Goal: Find specific page/section: Find specific page/section

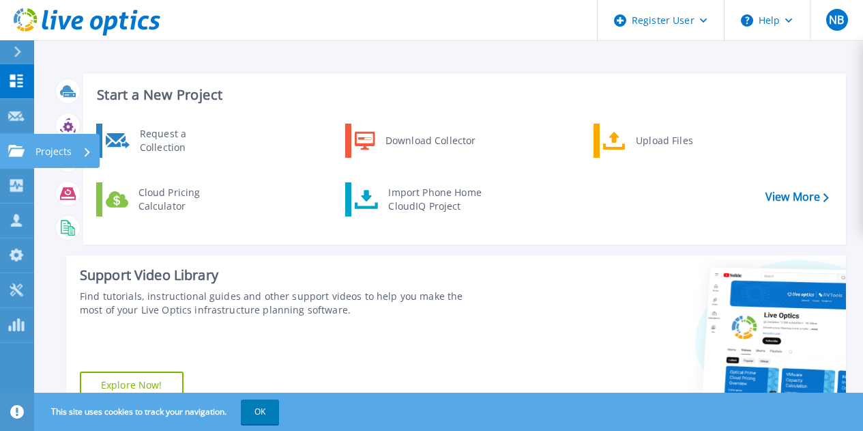
click at [20, 148] on icon at bounding box center [16, 151] width 16 height 12
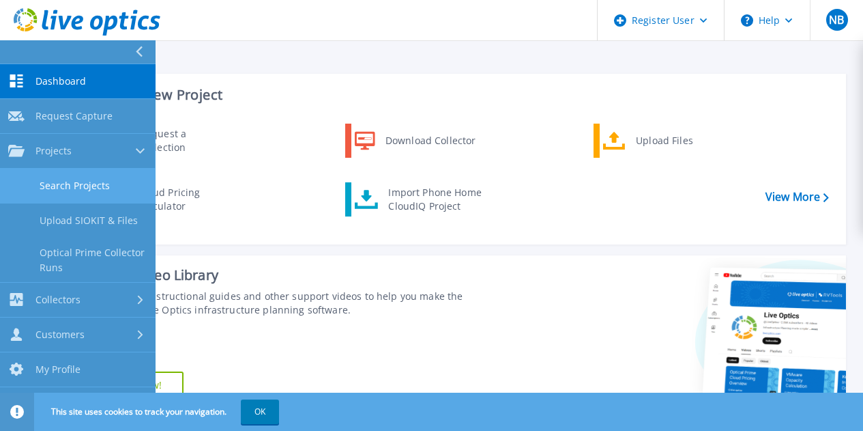
click at [105, 180] on link "Search Projects" at bounding box center [78, 186] width 156 height 35
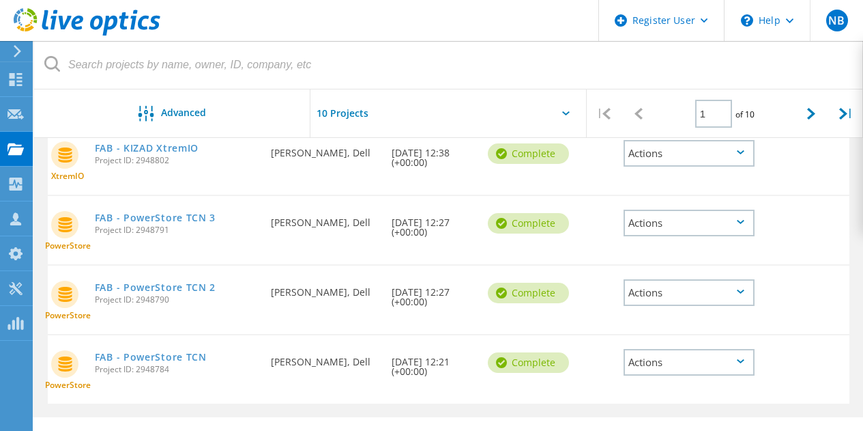
scroll to position [679, 0]
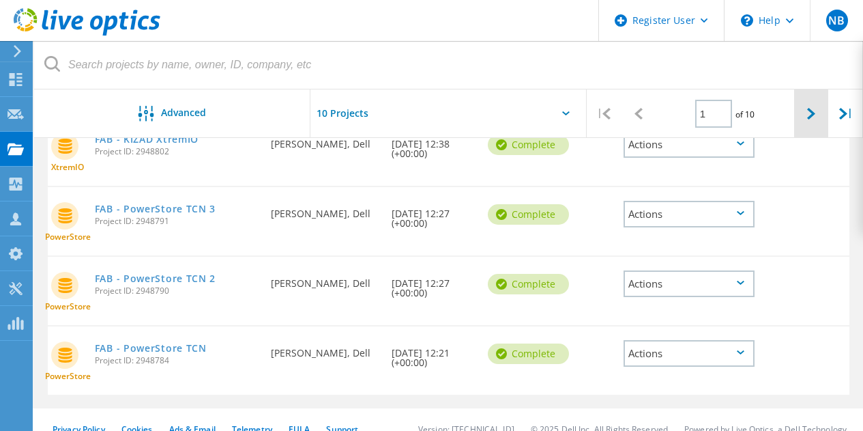
click at [804, 111] on div at bounding box center [811, 113] width 35 height 48
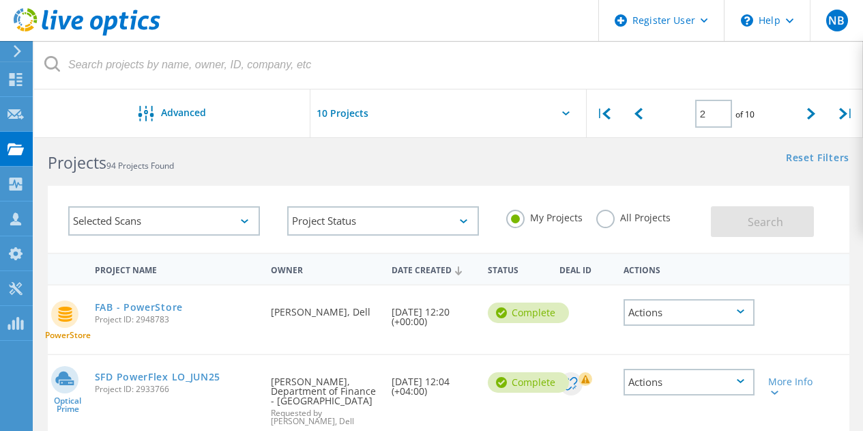
scroll to position [0, 0]
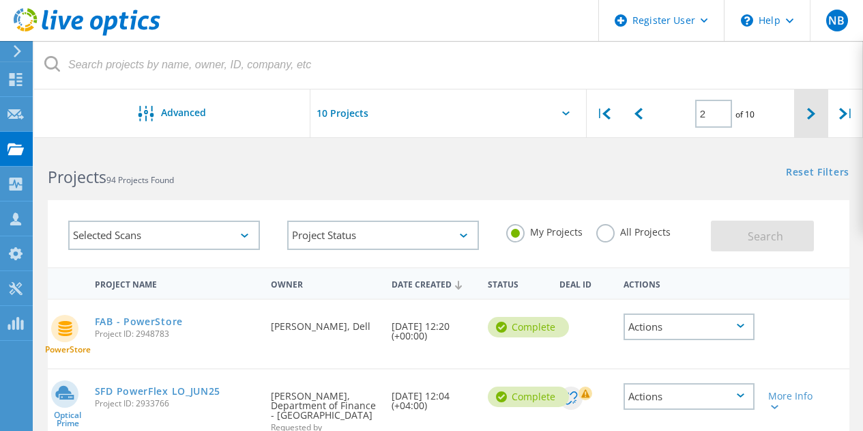
click at [803, 106] on div at bounding box center [811, 113] width 35 height 48
type input "3"
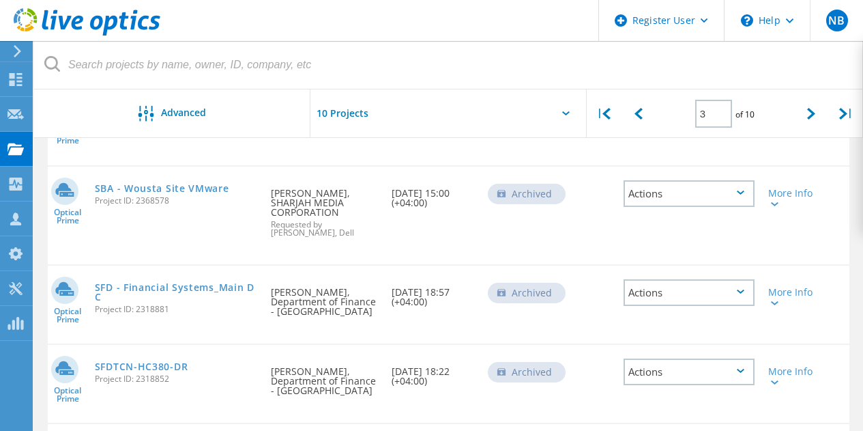
scroll to position [682, 0]
